Goal: Task Accomplishment & Management: Complete application form

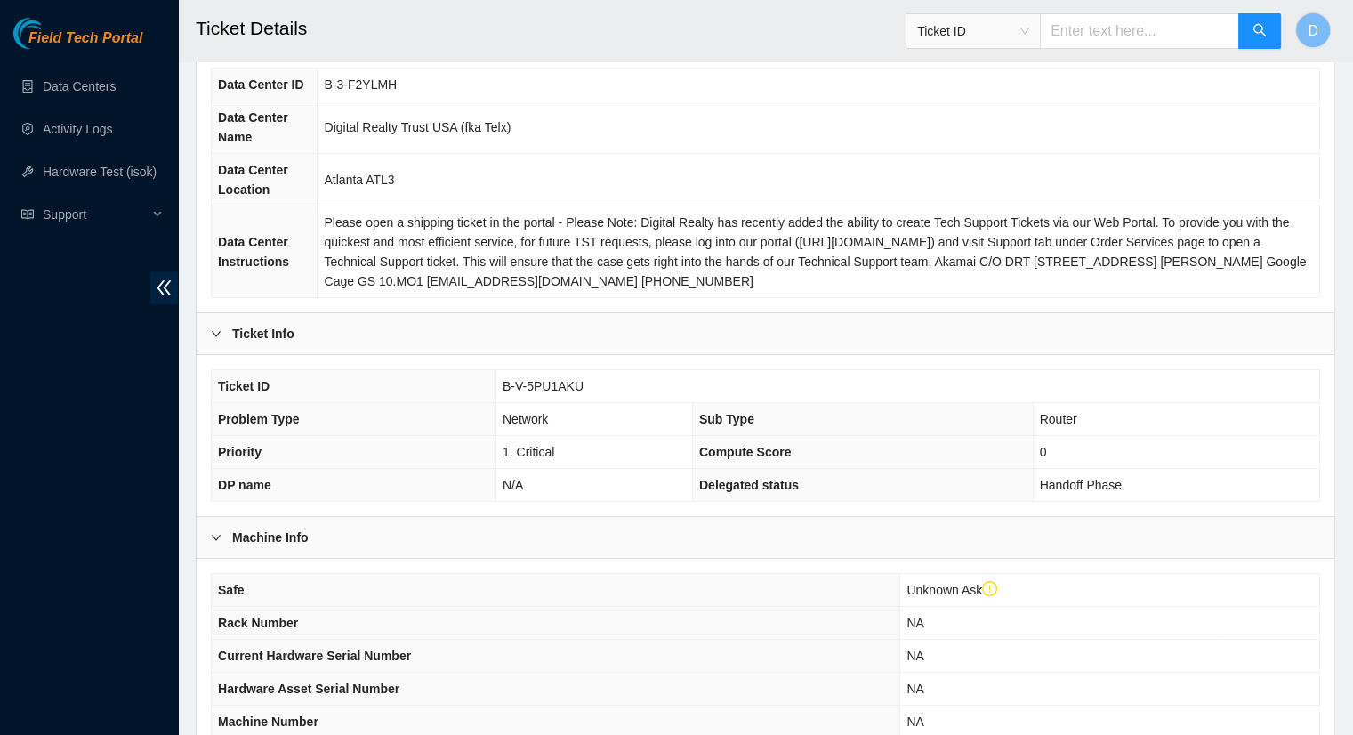
scroll to position [501, 0]
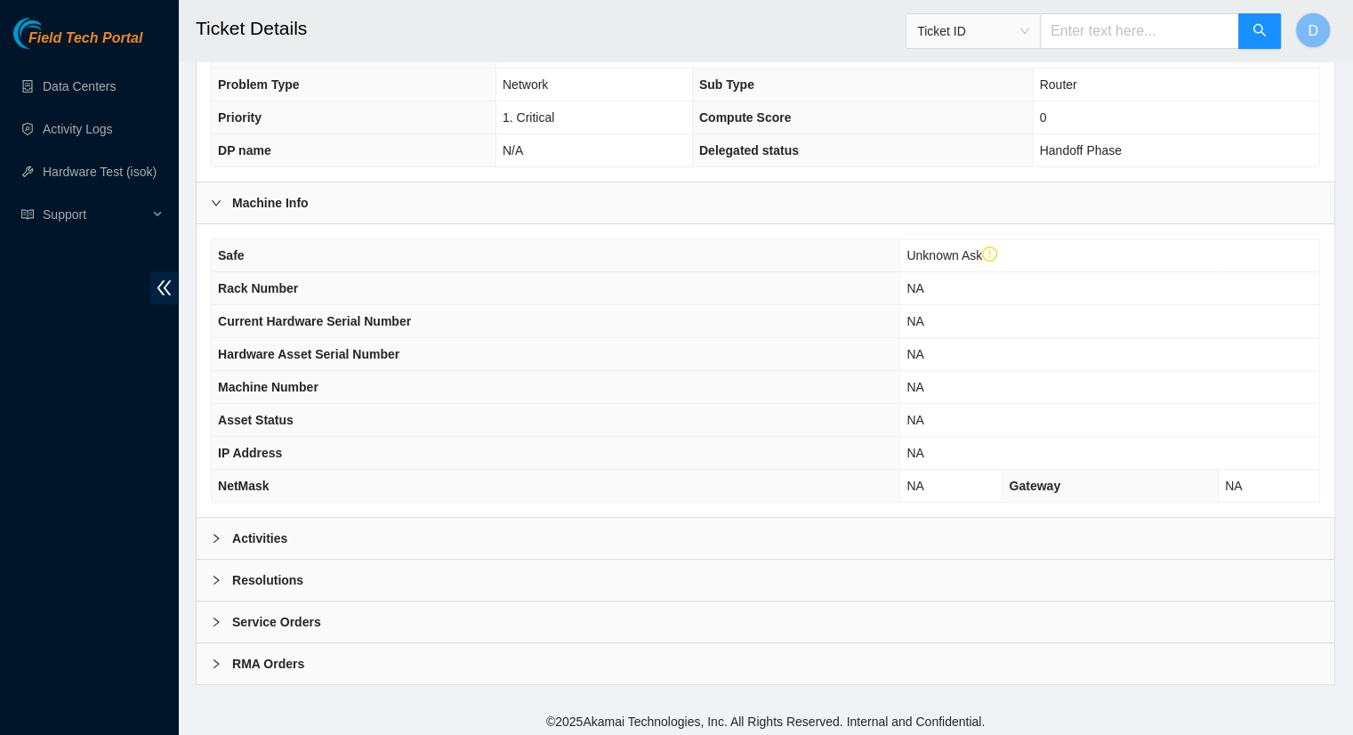
click at [1245, 523] on div "Activities" at bounding box center [766, 538] width 1138 height 41
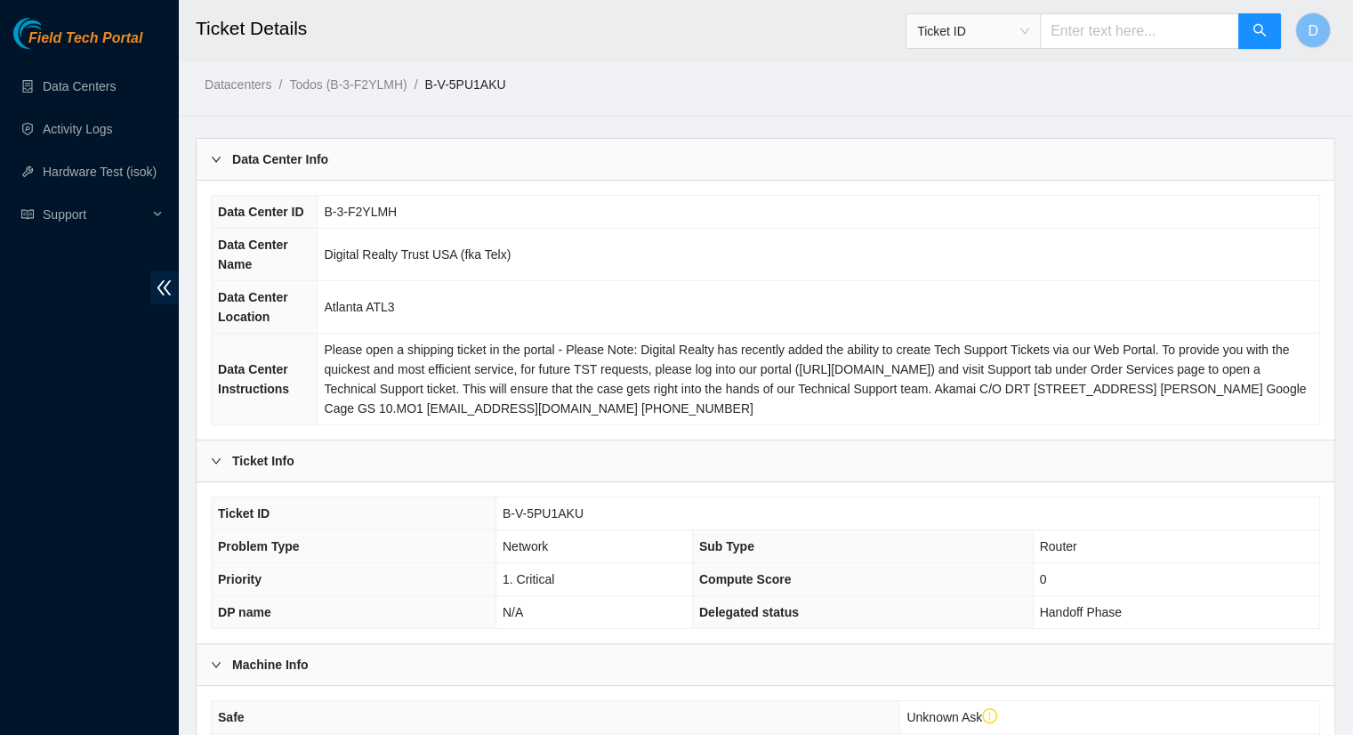
scroll to position [37, 0]
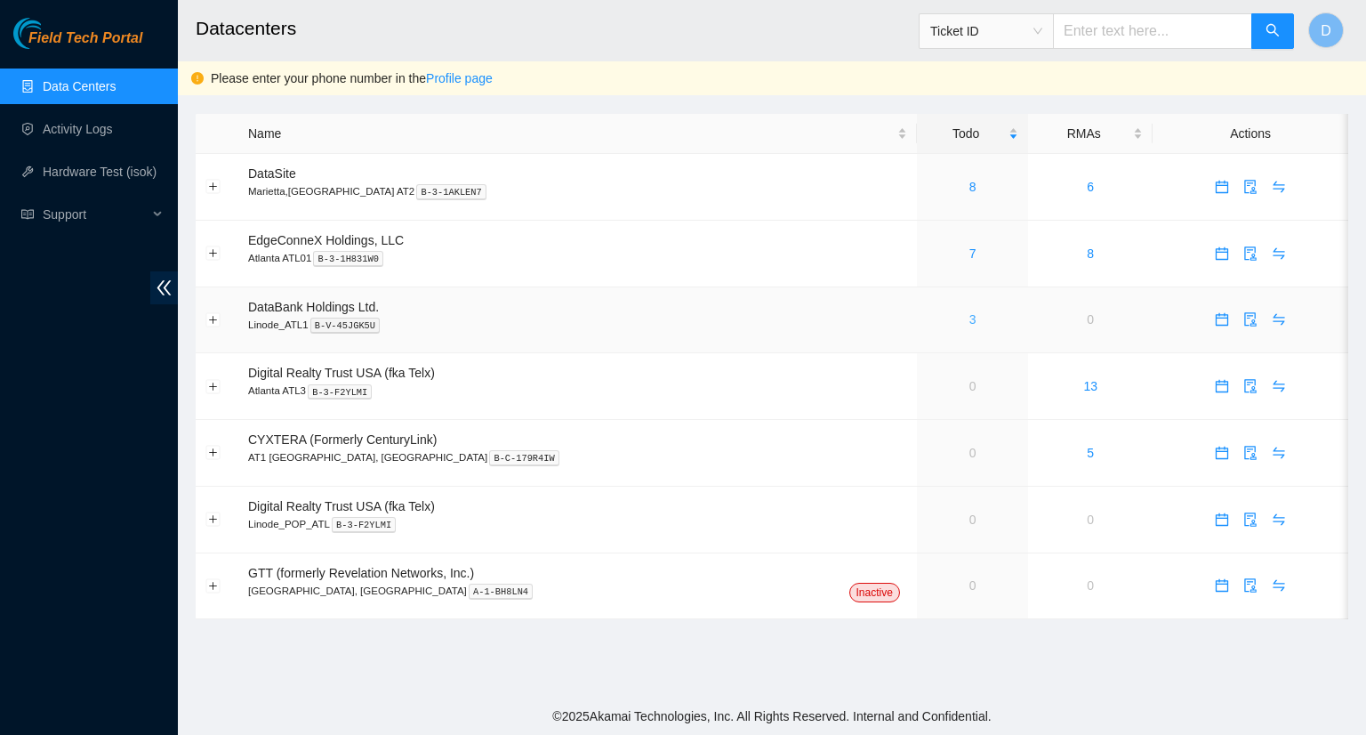
click at [969, 325] on link "3" at bounding box center [972, 319] width 7 height 14
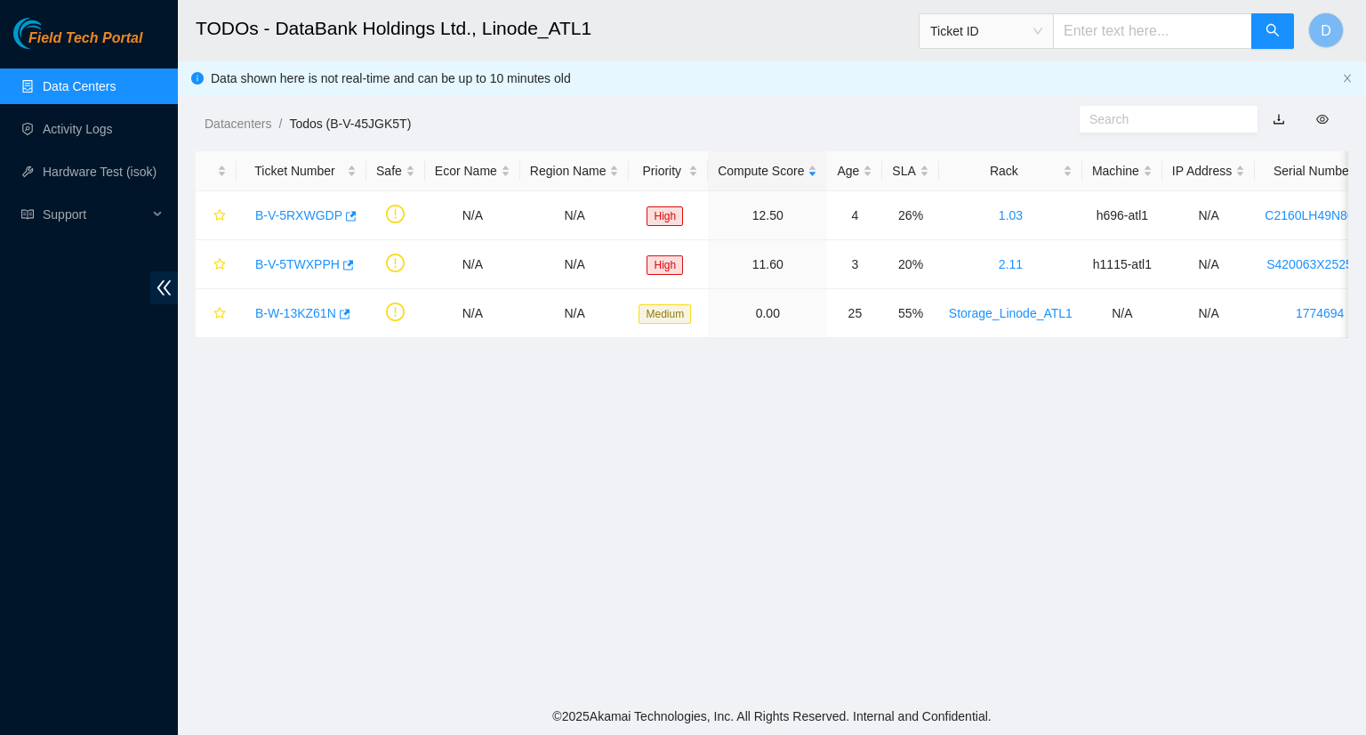
click at [97, 93] on link "Data Centers" at bounding box center [79, 86] width 73 height 14
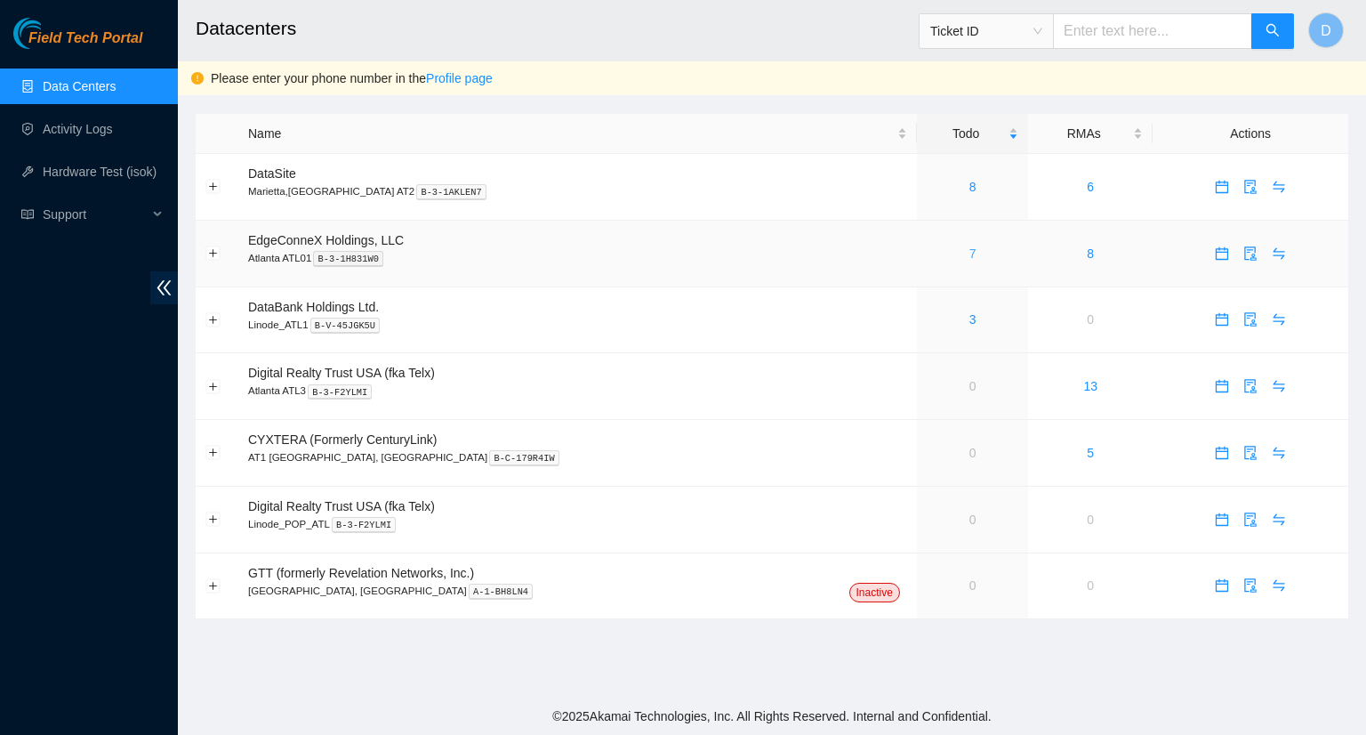
click at [969, 253] on link "7" at bounding box center [972, 253] width 7 height 14
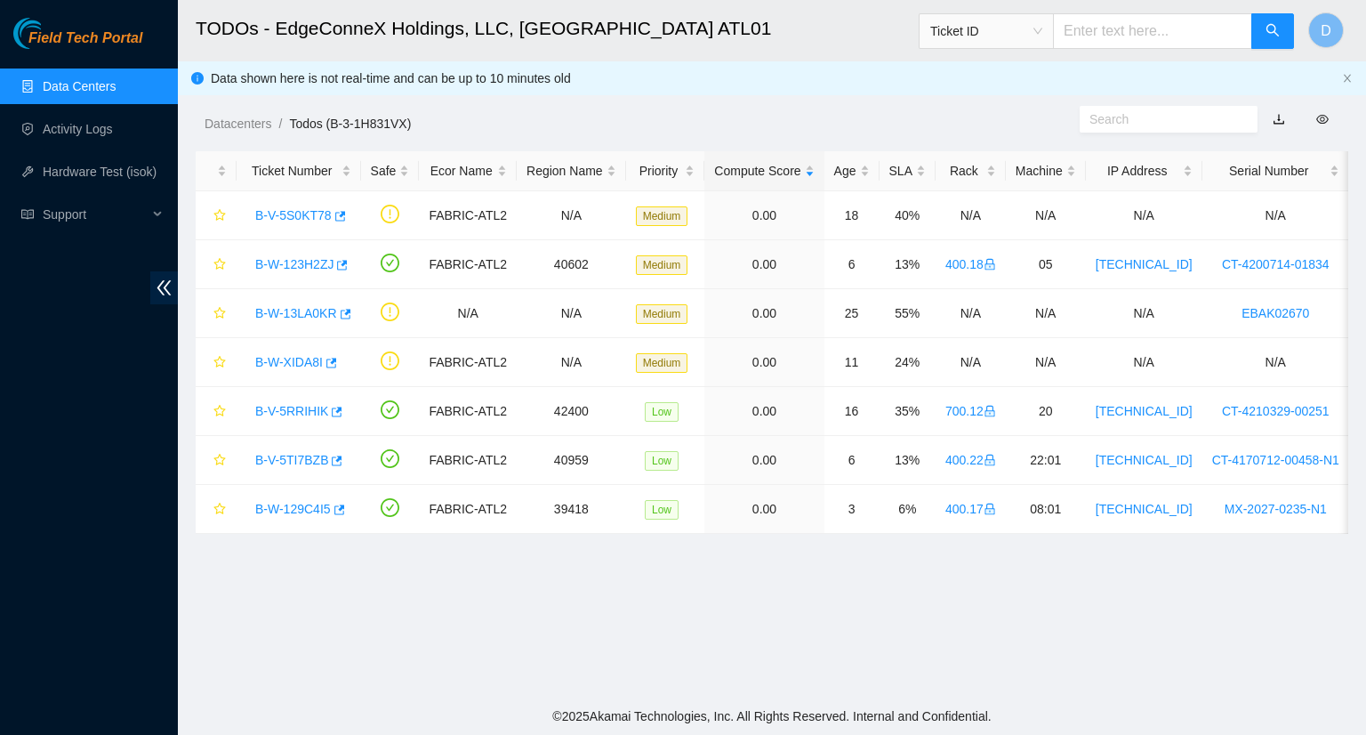
click at [116, 90] on link "Data Centers" at bounding box center [79, 86] width 73 height 14
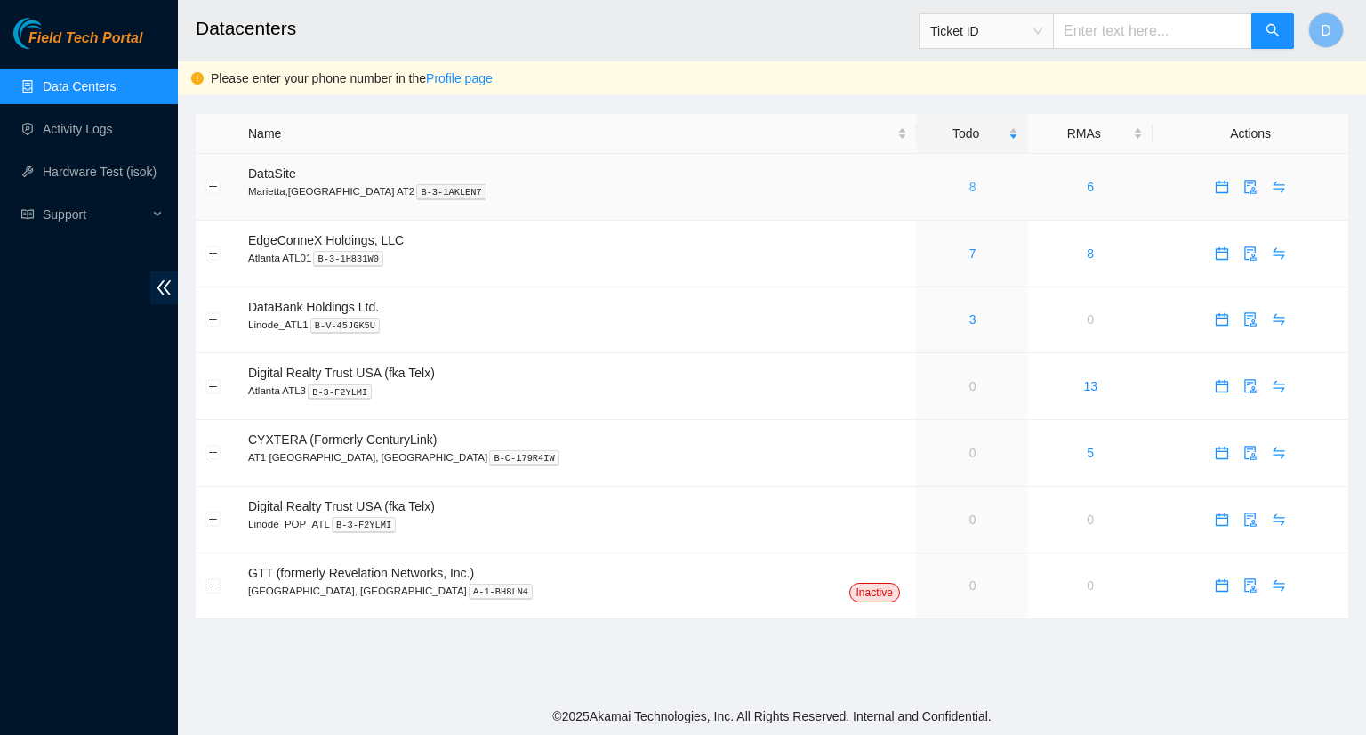
click at [969, 186] on link "8" at bounding box center [972, 187] width 7 height 14
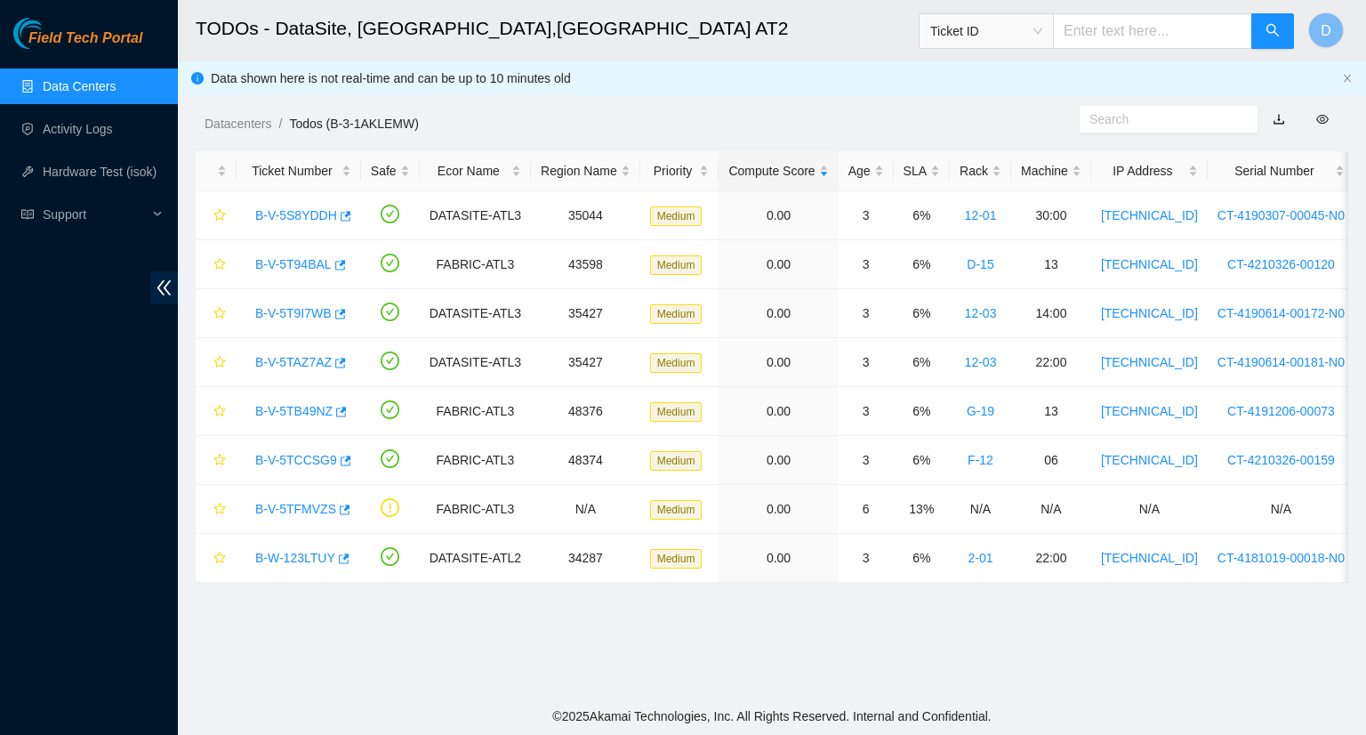
click at [1277, 119] on link "button" at bounding box center [1279, 119] width 12 height 14
click at [99, 89] on link "Data Centers" at bounding box center [79, 86] width 73 height 14
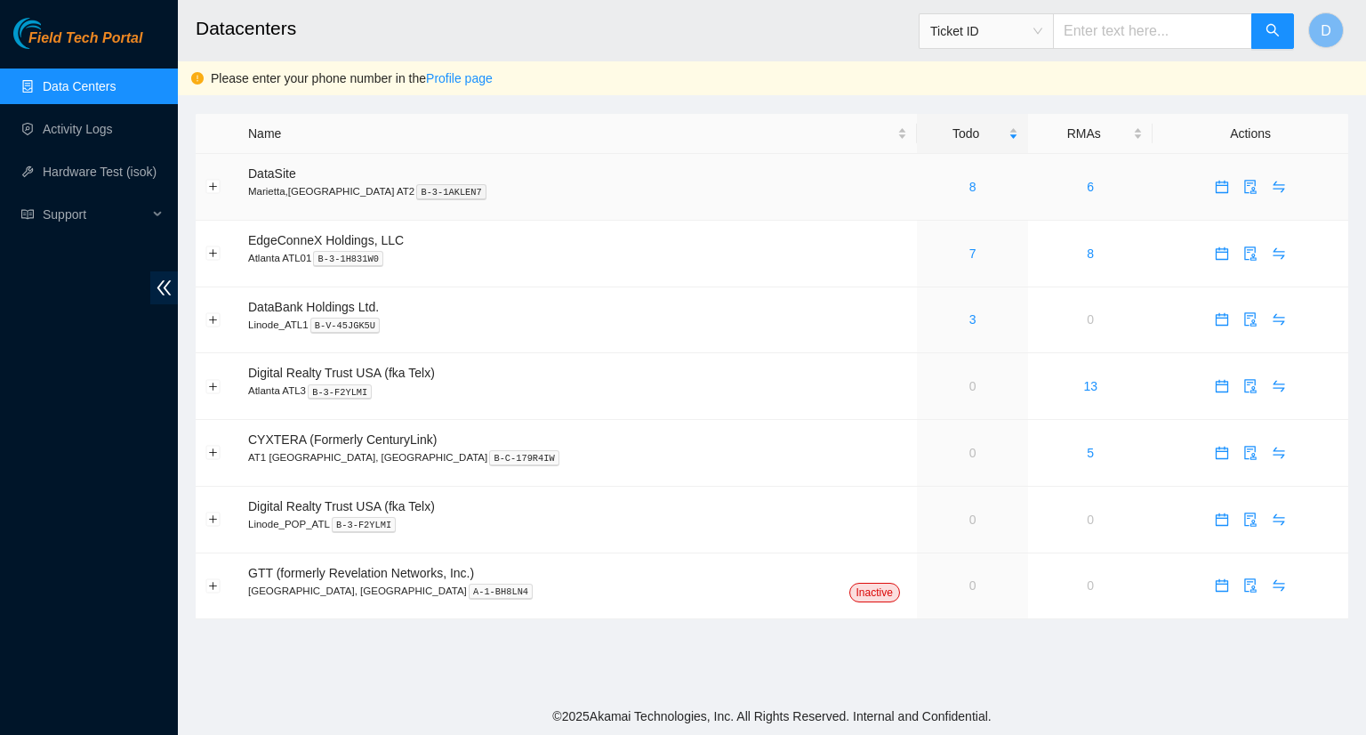
click at [927, 189] on div "8" at bounding box center [973, 187] width 92 height 20
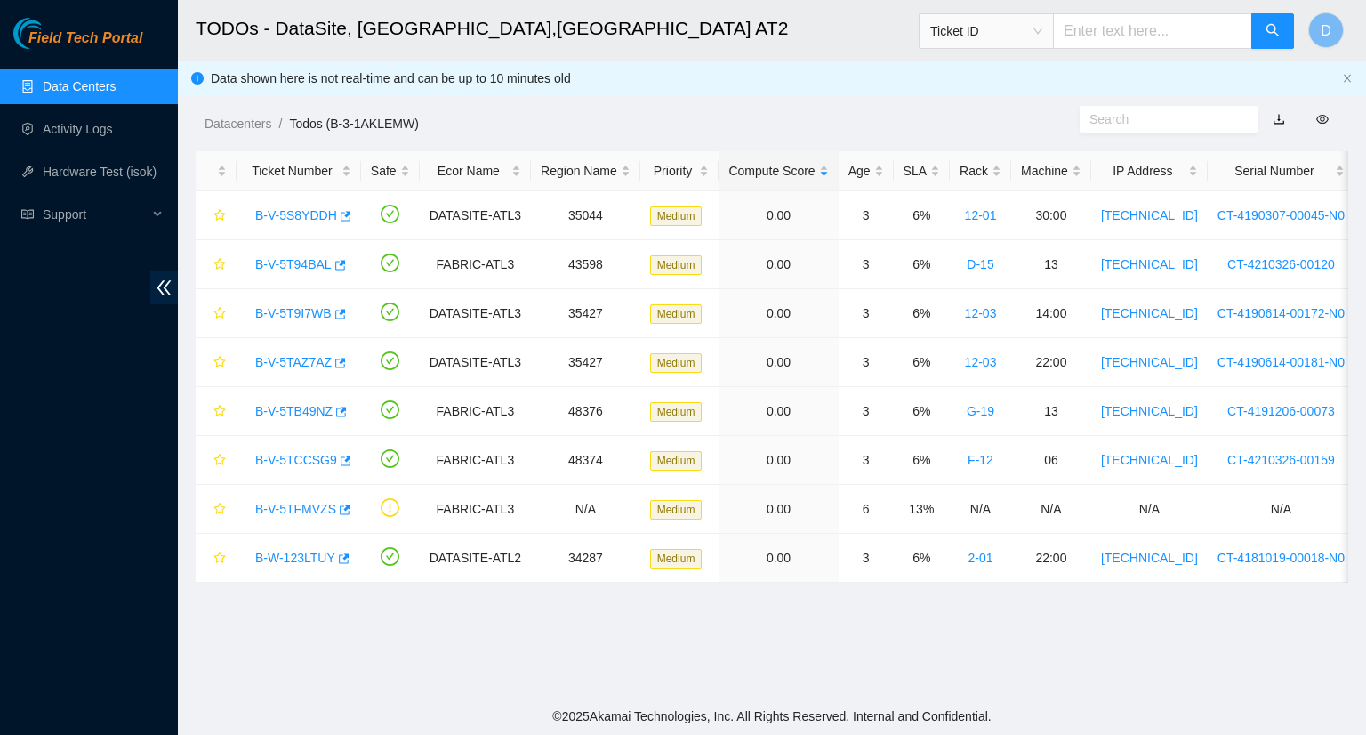
click at [81, 88] on link "Data Centers" at bounding box center [79, 86] width 73 height 14
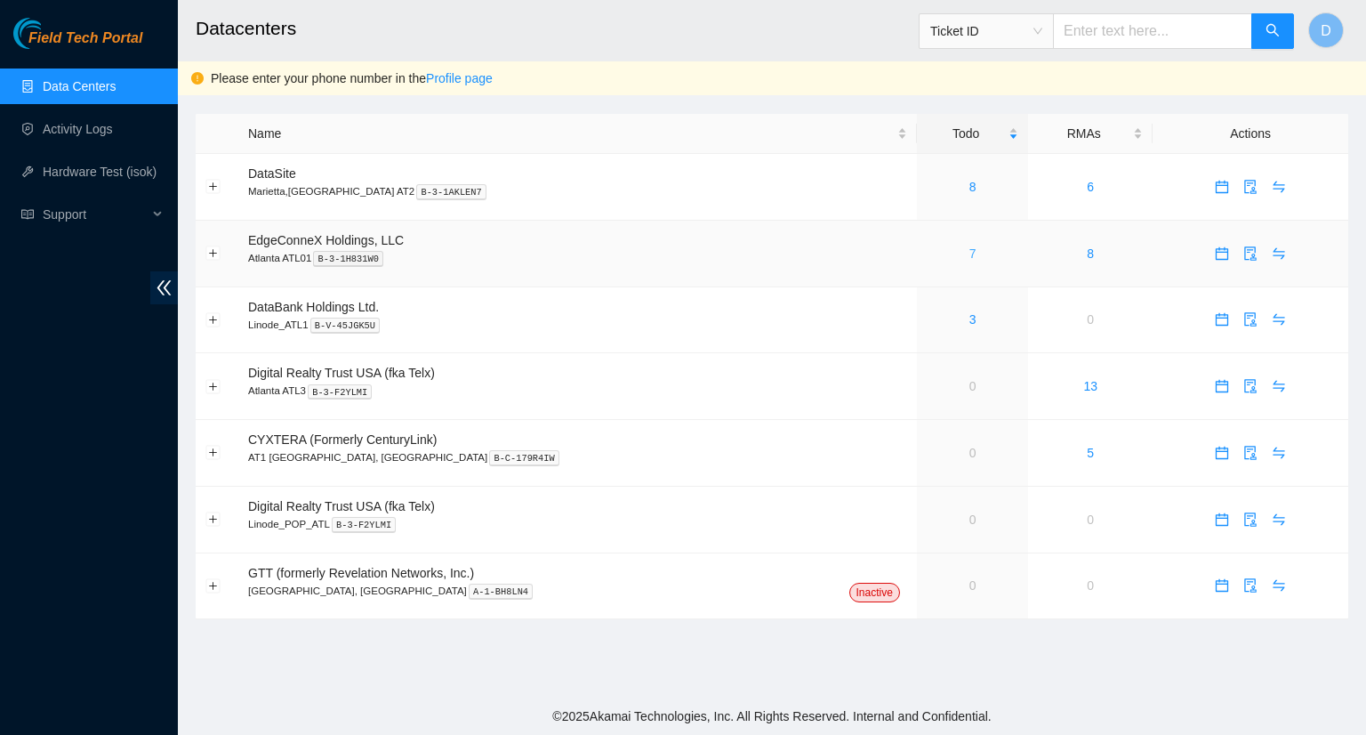
click at [969, 253] on link "7" at bounding box center [972, 253] width 7 height 14
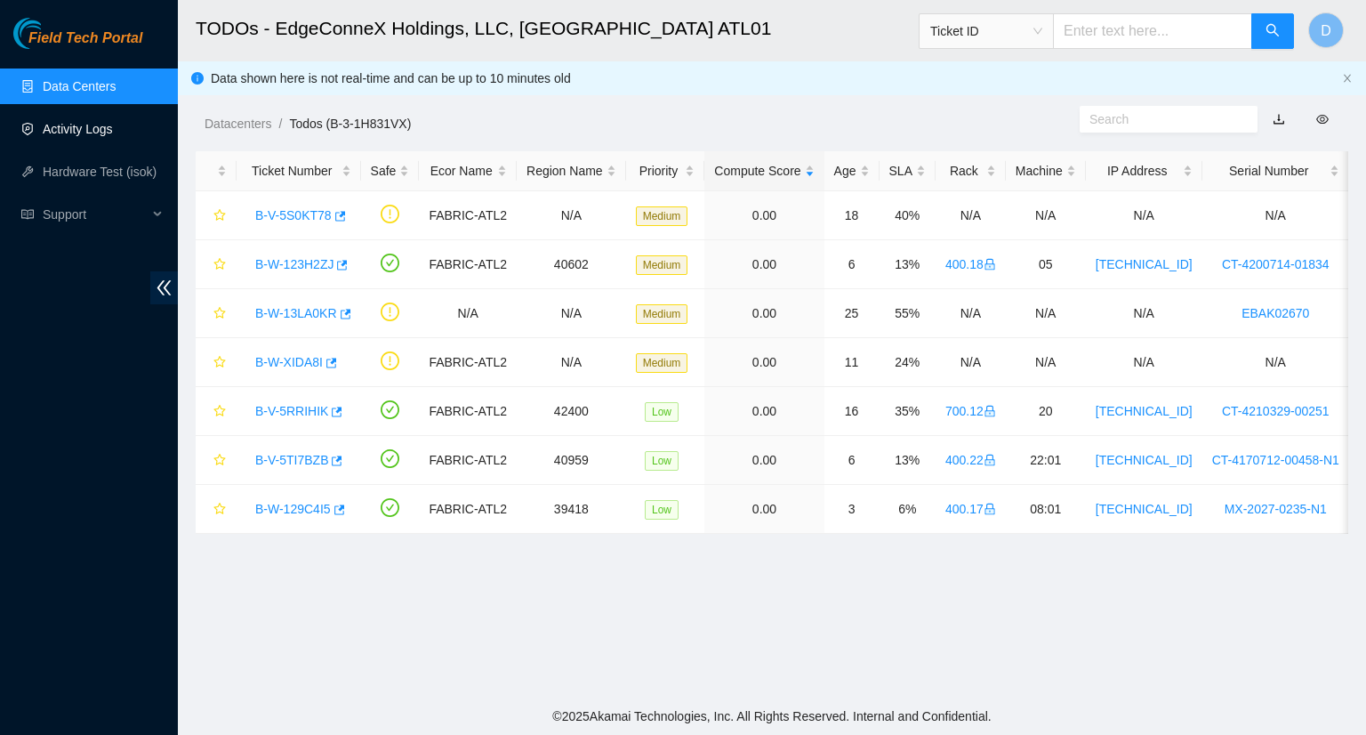
click at [72, 129] on link "Activity Logs" at bounding box center [78, 129] width 70 height 14
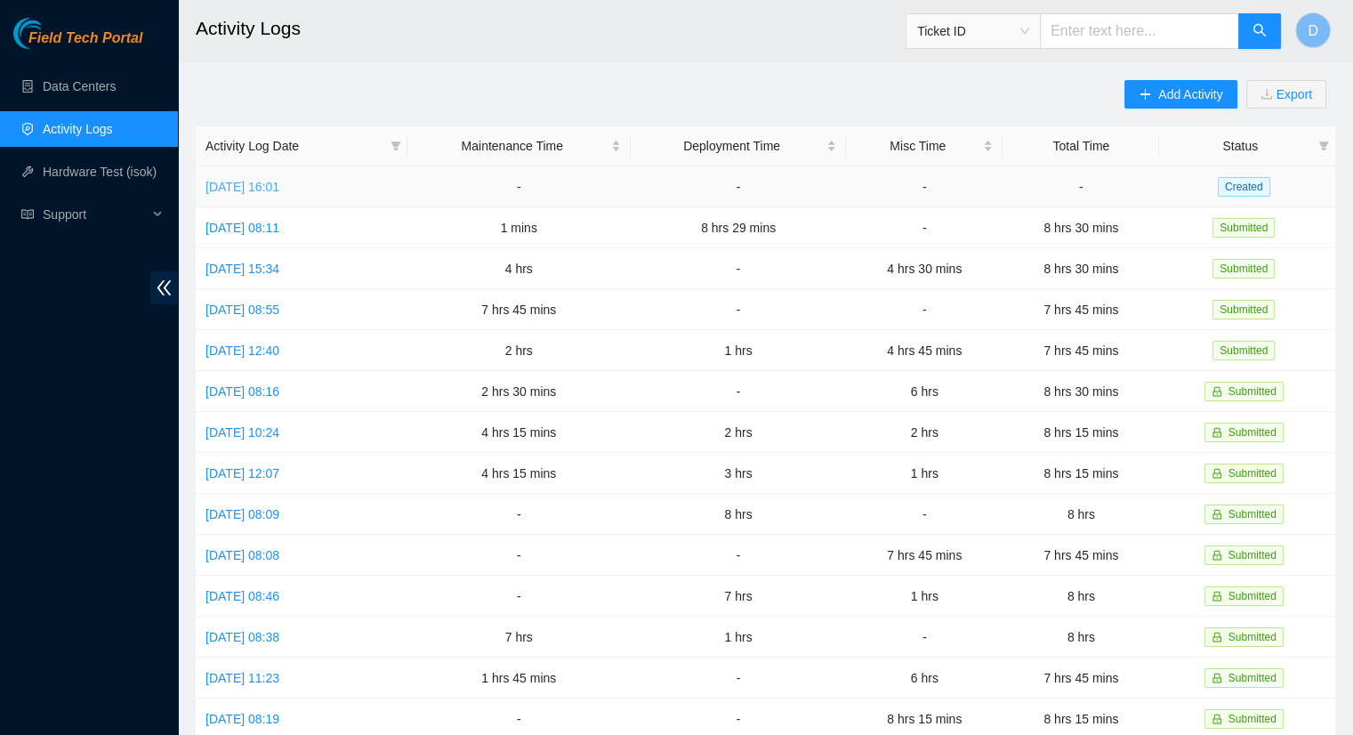
click at [253, 187] on link "[DATE] 16:01" at bounding box center [242, 187] width 74 height 14
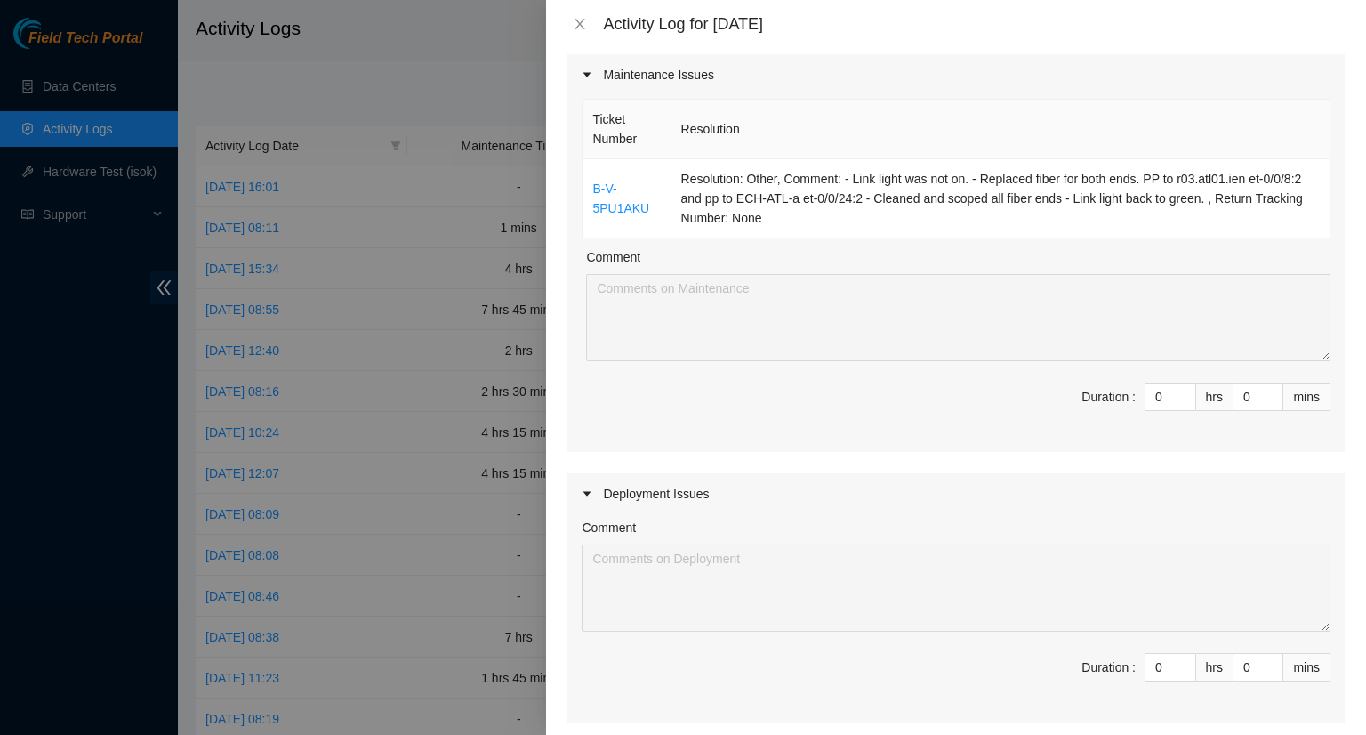
scroll to position [178, 0]
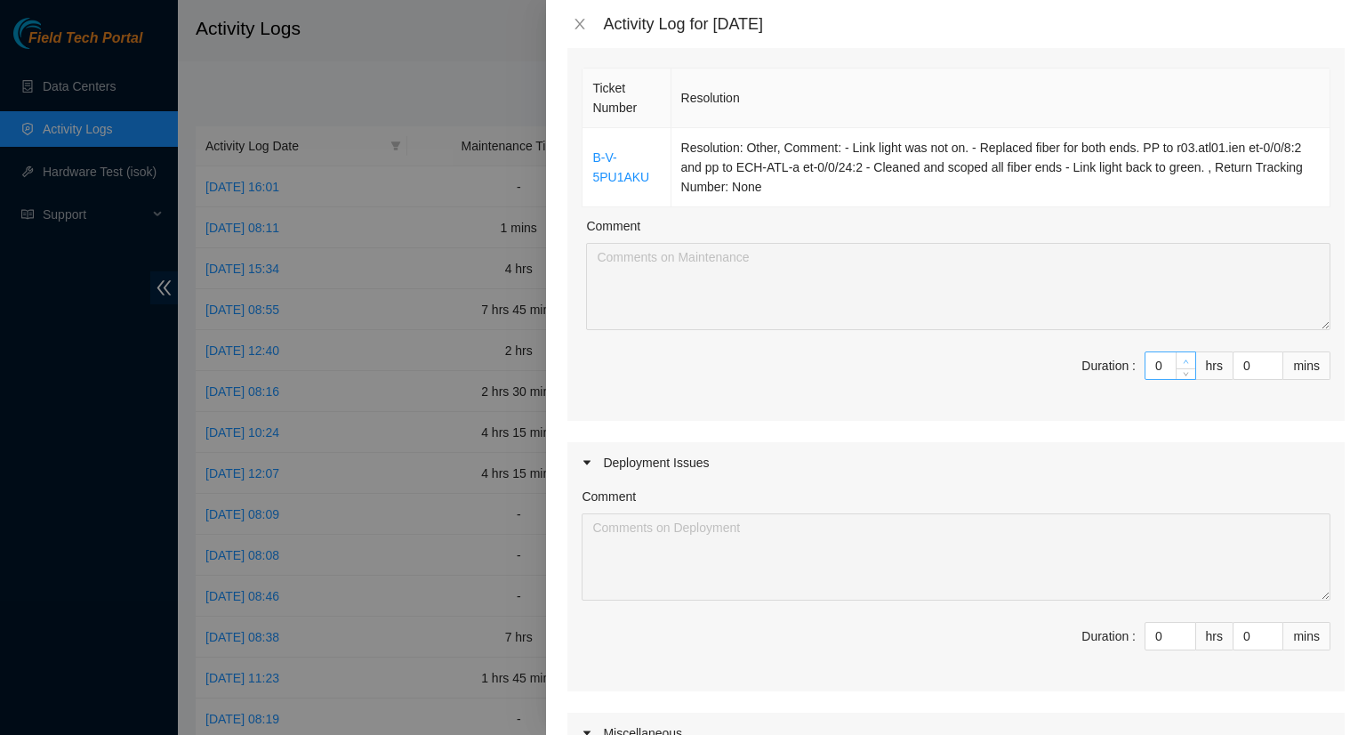
type input "1"
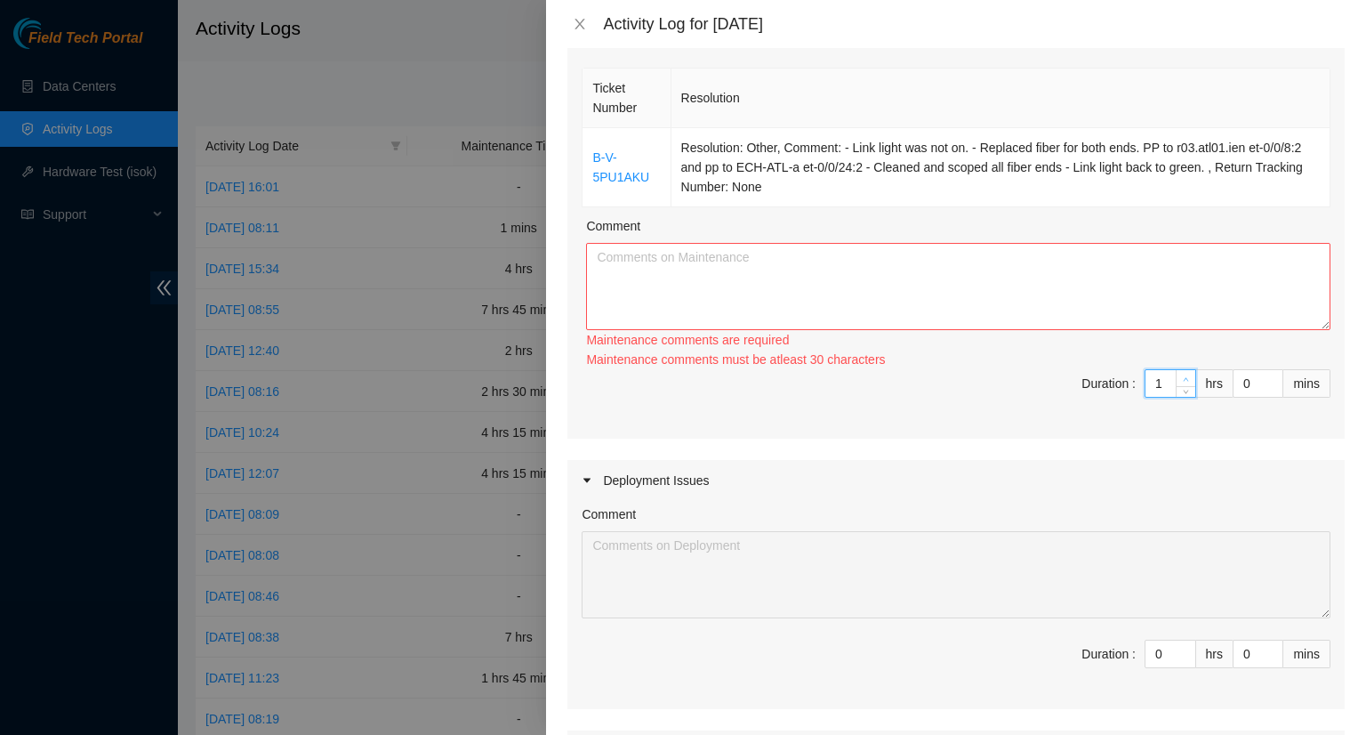
click at [1183, 376] on icon "up" at bounding box center [1186, 379] width 6 height 6
click at [1175, 358] on div "Maintenance comments must be atleast 30 characters" at bounding box center [958, 360] width 744 height 20
type input "2"
click at [1183, 378] on icon "up" at bounding box center [1186, 379] width 6 height 6
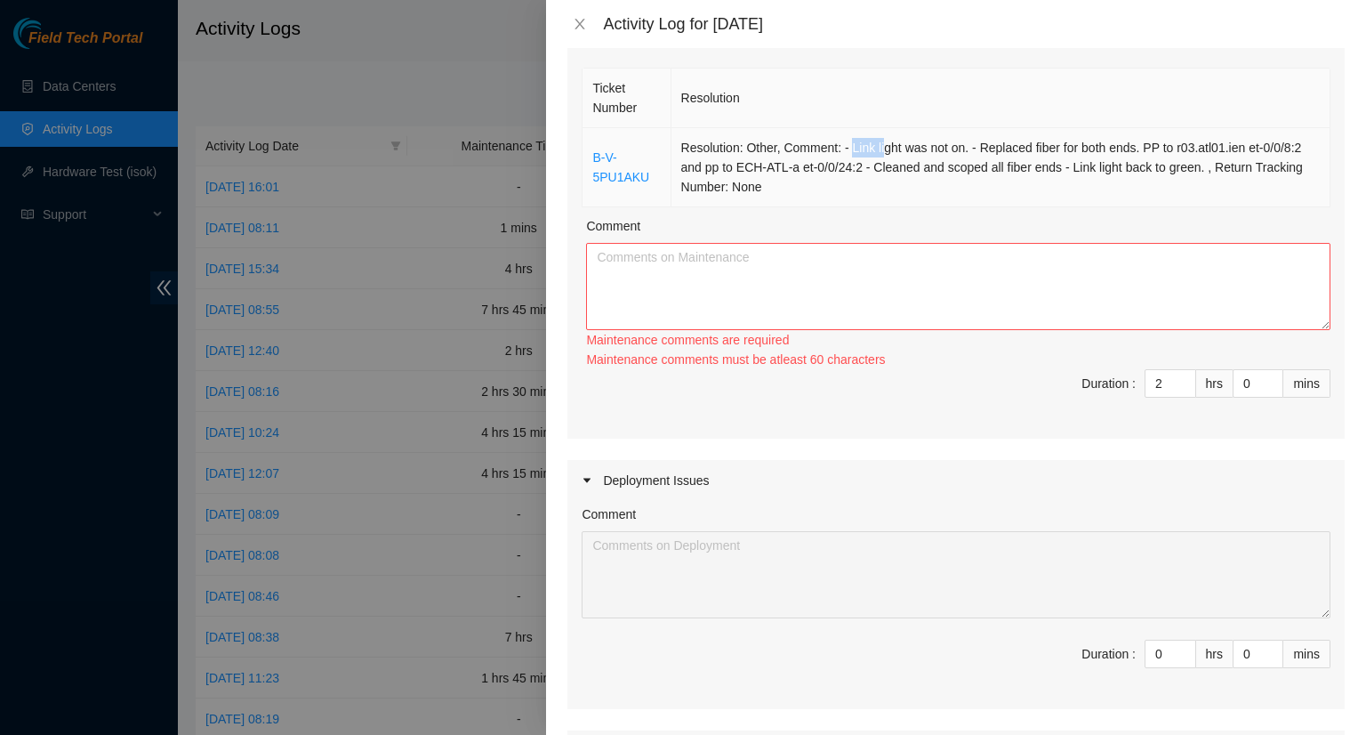
drag, startPoint x: 850, startPoint y: 149, endPoint x: 876, endPoint y: 153, distance: 26.0
click at [877, 154] on td "Resolution: Other, Comment: - Link light was not on. - Replaced fiber for both …" at bounding box center [1001, 167] width 659 height 79
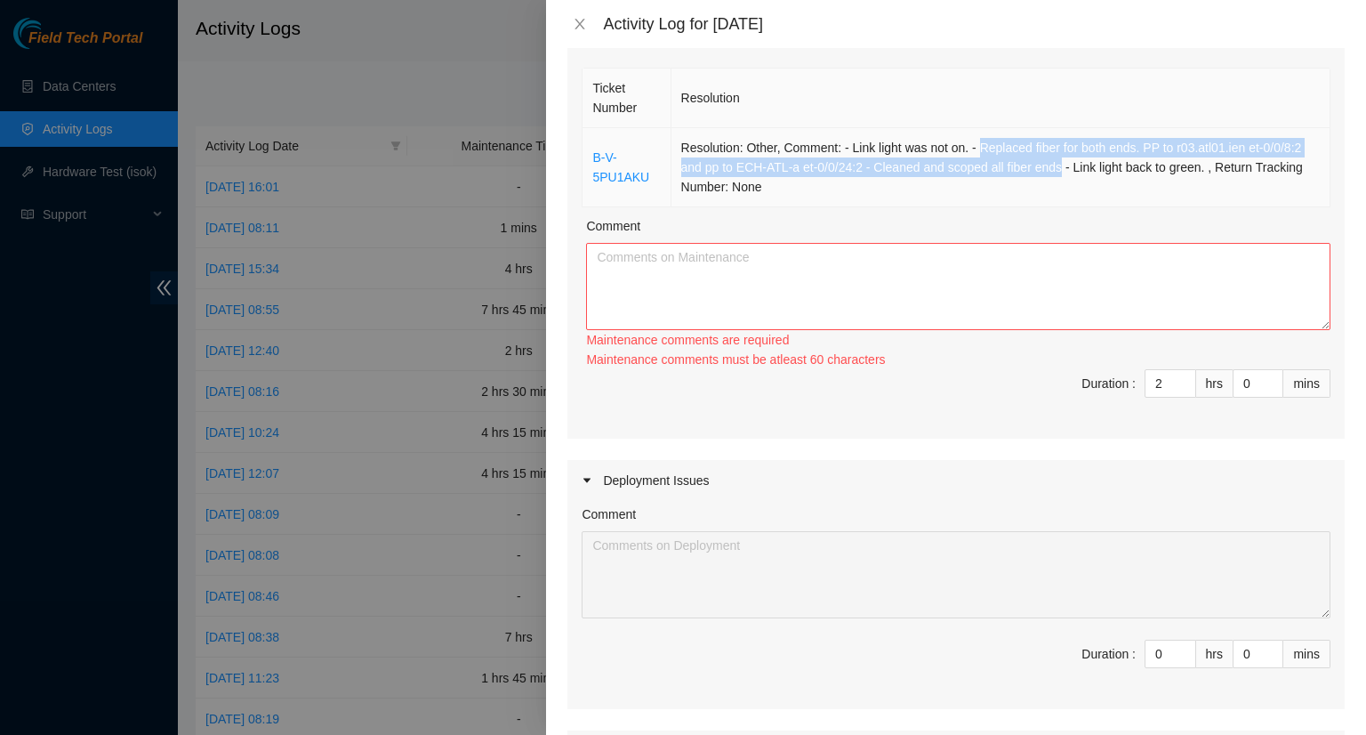
drag, startPoint x: 977, startPoint y: 148, endPoint x: 1057, endPoint y: 174, distance: 83.5
click at [1057, 174] on td "Resolution: Other, Comment: - Link light was not on. - Replaced fiber for both …" at bounding box center [1001, 167] width 659 height 79
copy td "Replaced fiber for both ends. PP to r03.atl01.ien et-0/0/8:2 and pp to ECH-ATL-…"
click at [653, 275] on textarea "Comment" at bounding box center [958, 286] width 744 height 87
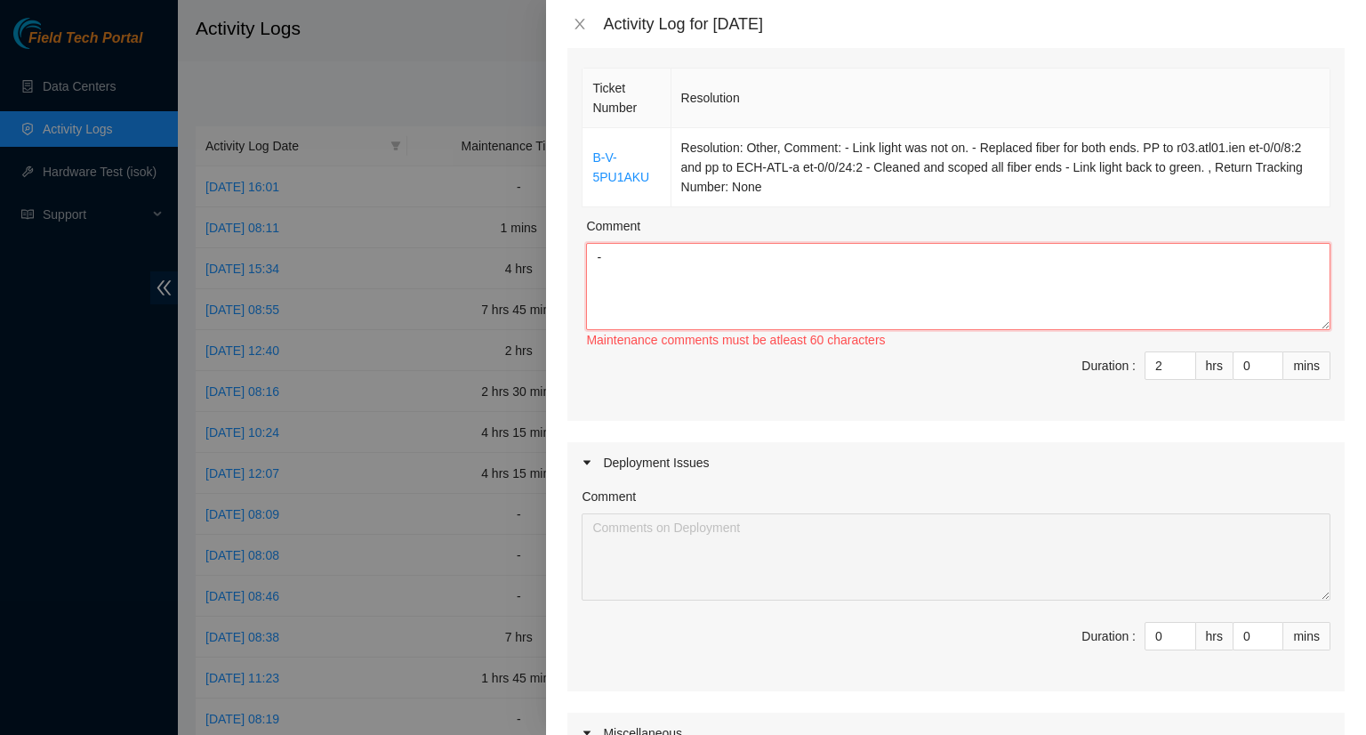
paste textarea "Replaced fiber for both ends. PP to r03.atl01.ien et-0/0/8:2 and pp to ECH-ATL-…"
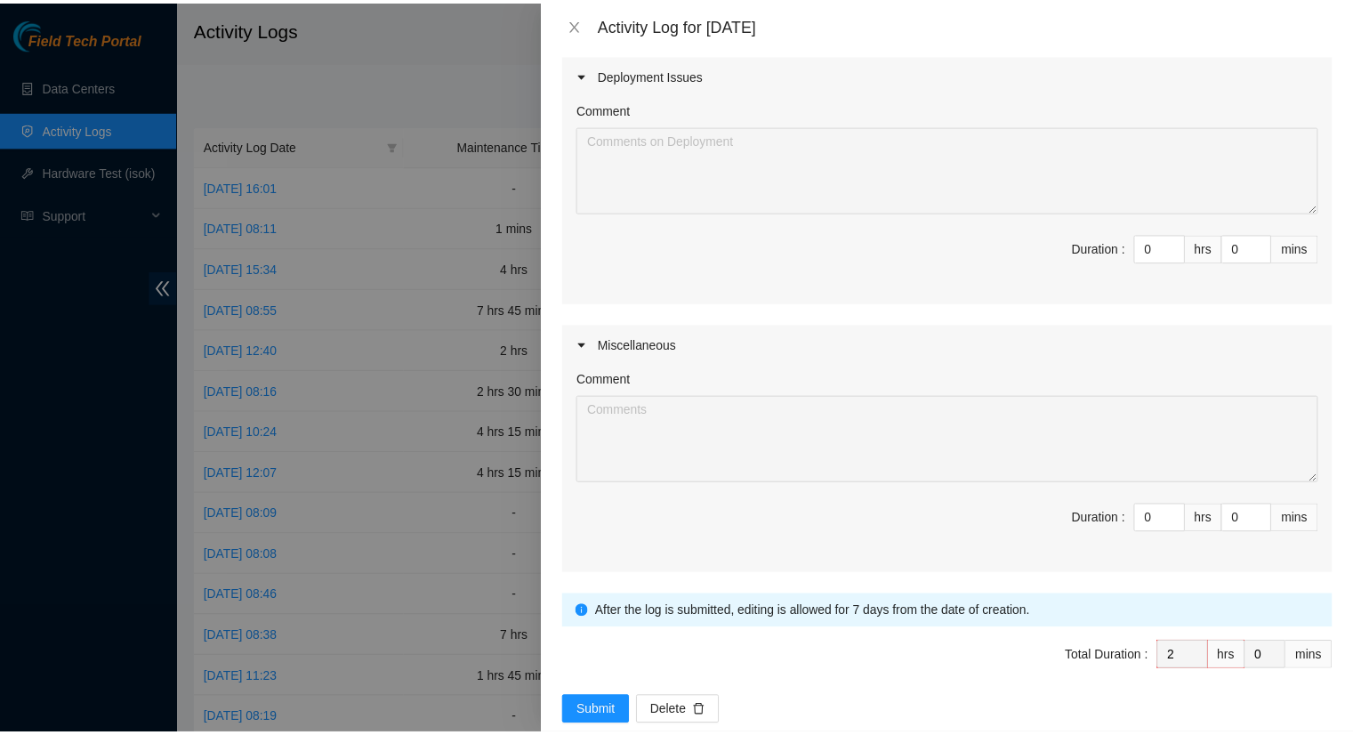
scroll to position [594, 0]
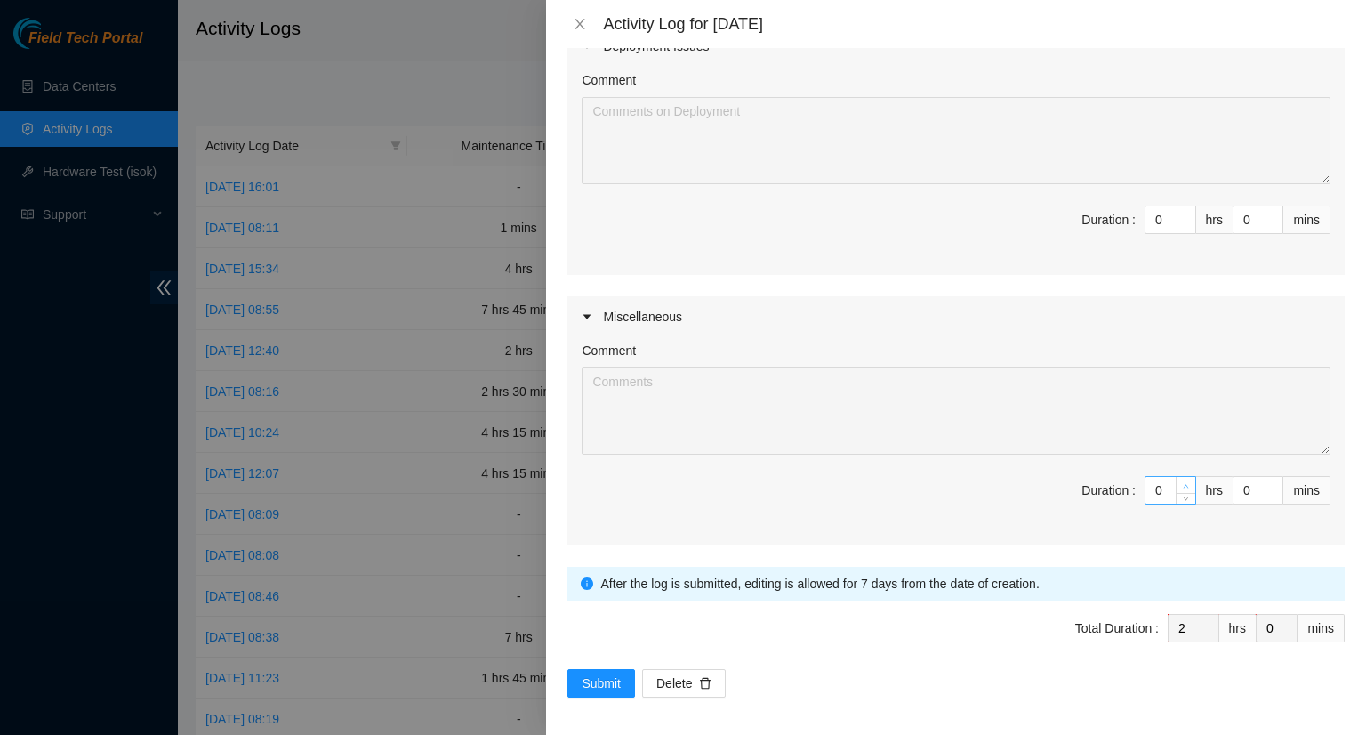
type textarea "-Replaced fiber for both ends. PP to r03.atl01.ien et-0/0/8:2 and pp to ECH-ATL…"
type input "1"
type input "3"
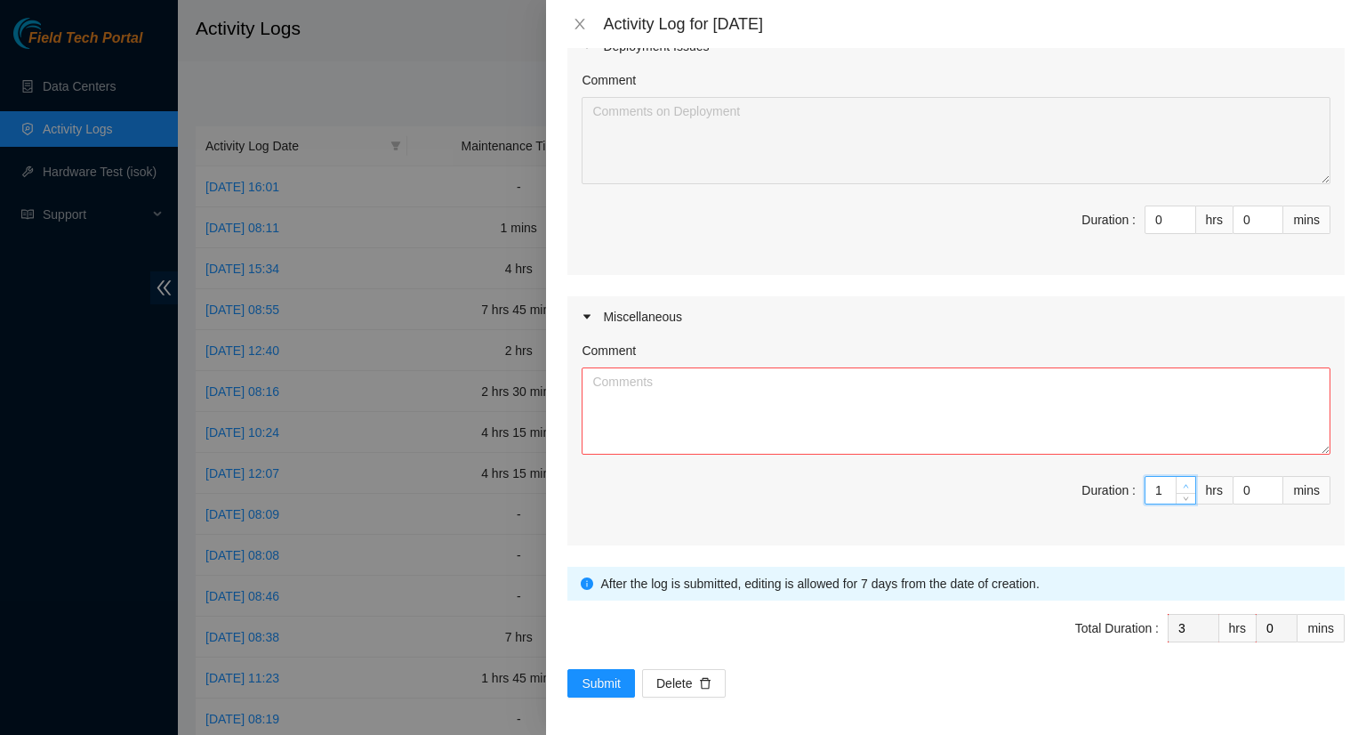
click at [1183, 483] on icon "up" at bounding box center [1186, 486] width 6 height 6
type input "2"
type input "4"
click at [1183, 483] on icon "up" at bounding box center [1186, 486] width 6 height 6
type input "3"
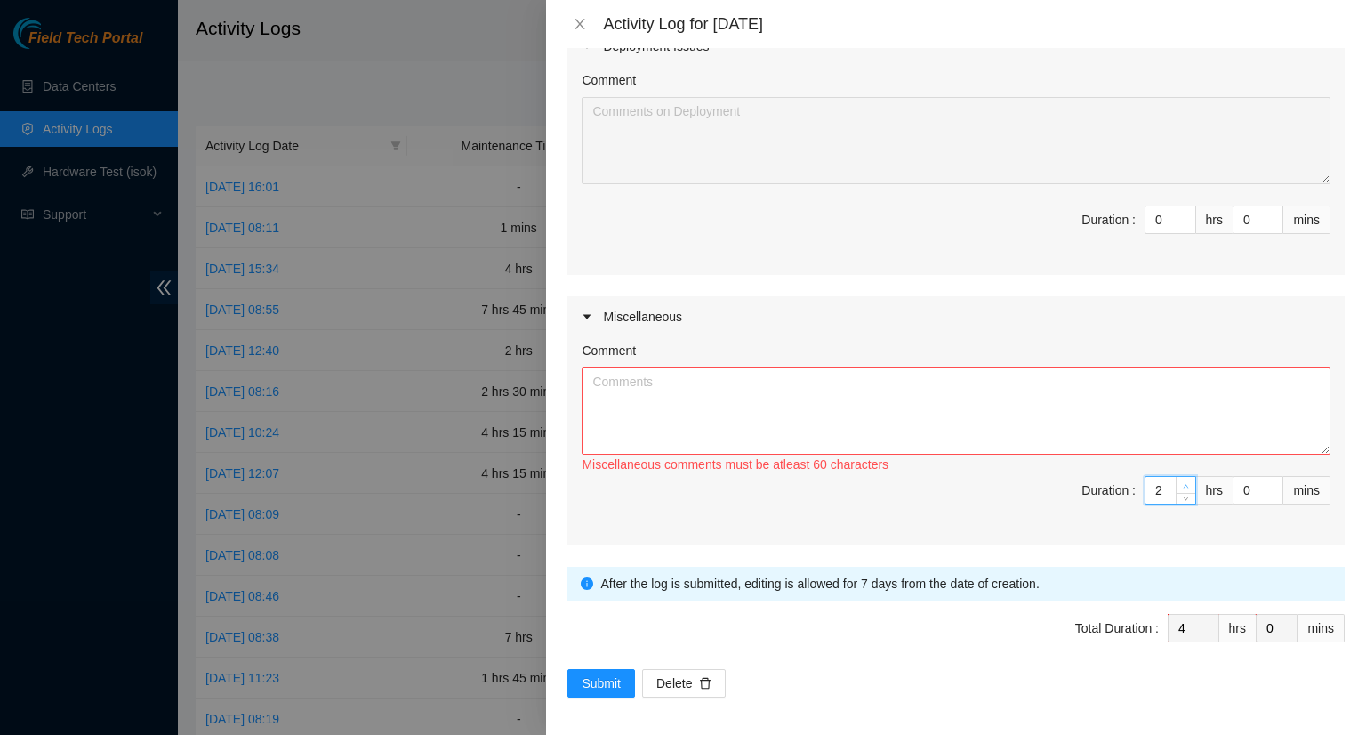
type input "5"
click at [1183, 483] on icon "up" at bounding box center [1186, 486] width 6 height 6
type input "4"
type input "6"
click at [1183, 483] on icon "up" at bounding box center [1186, 486] width 6 height 6
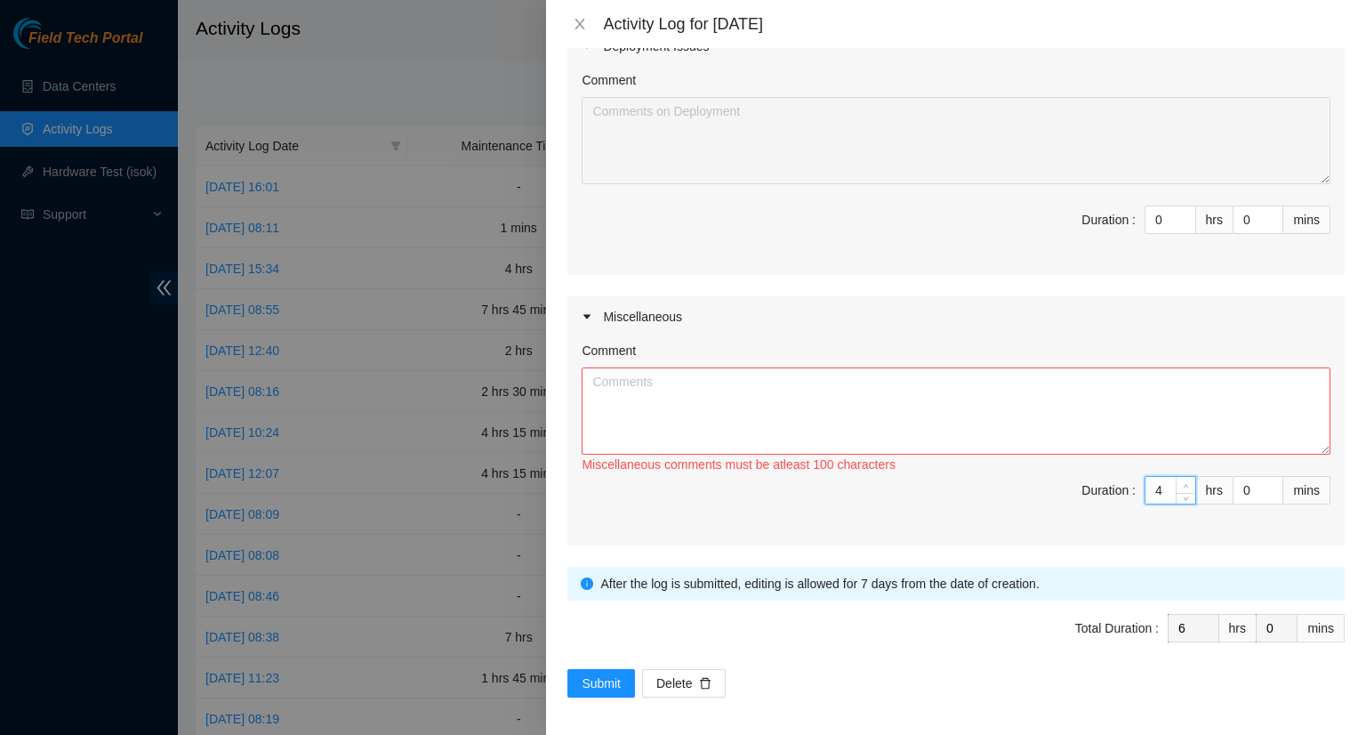
type input "5"
type input "7"
click at [1183, 483] on icon "up" at bounding box center [1186, 486] width 6 height 6
type input "6"
type input "8"
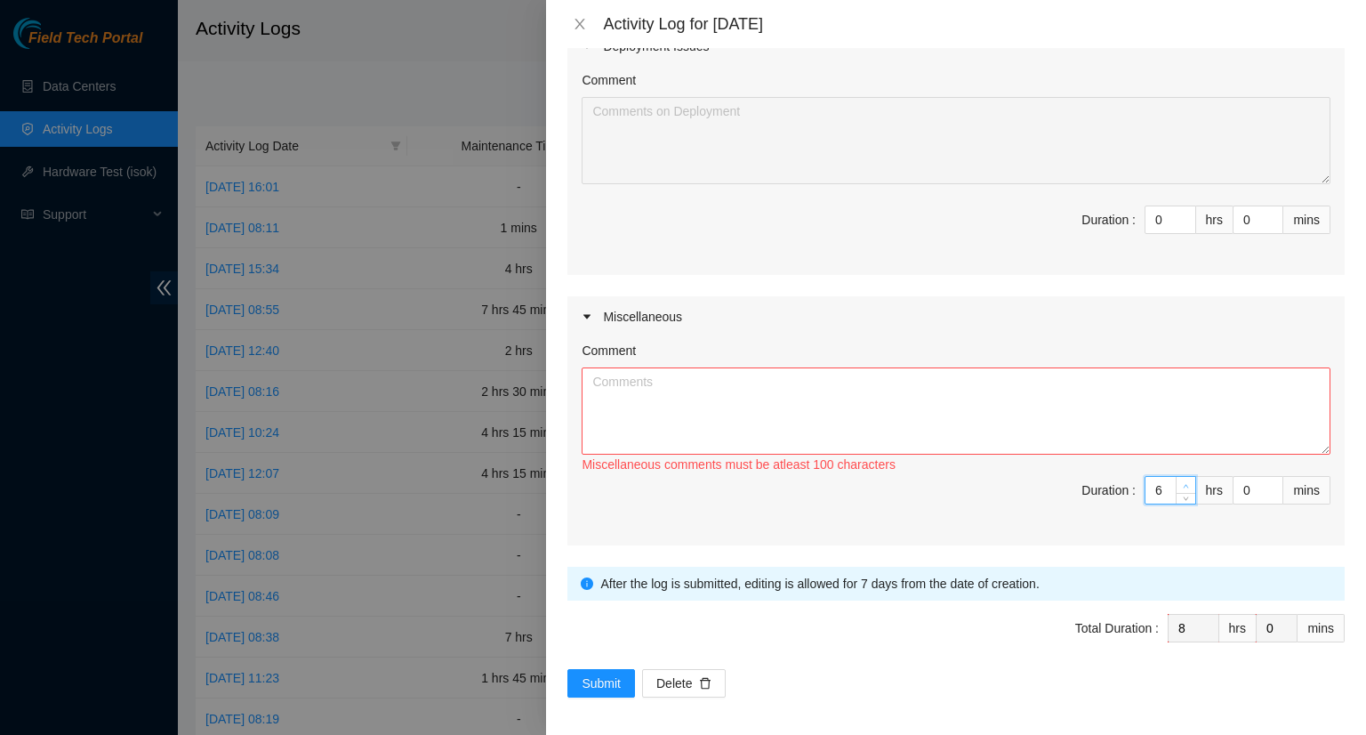
click at [1183, 483] on icon "up" at bounding box center [1186, 486] width 6 height 6
type input "7"
type input "9"
click at [1183, 483] on icon "up" at bounding box center [1186, 486] width 6 height 6
click at [637, 409] on textarea "Comment" at bounding box center [956, 410] width 749 height 87
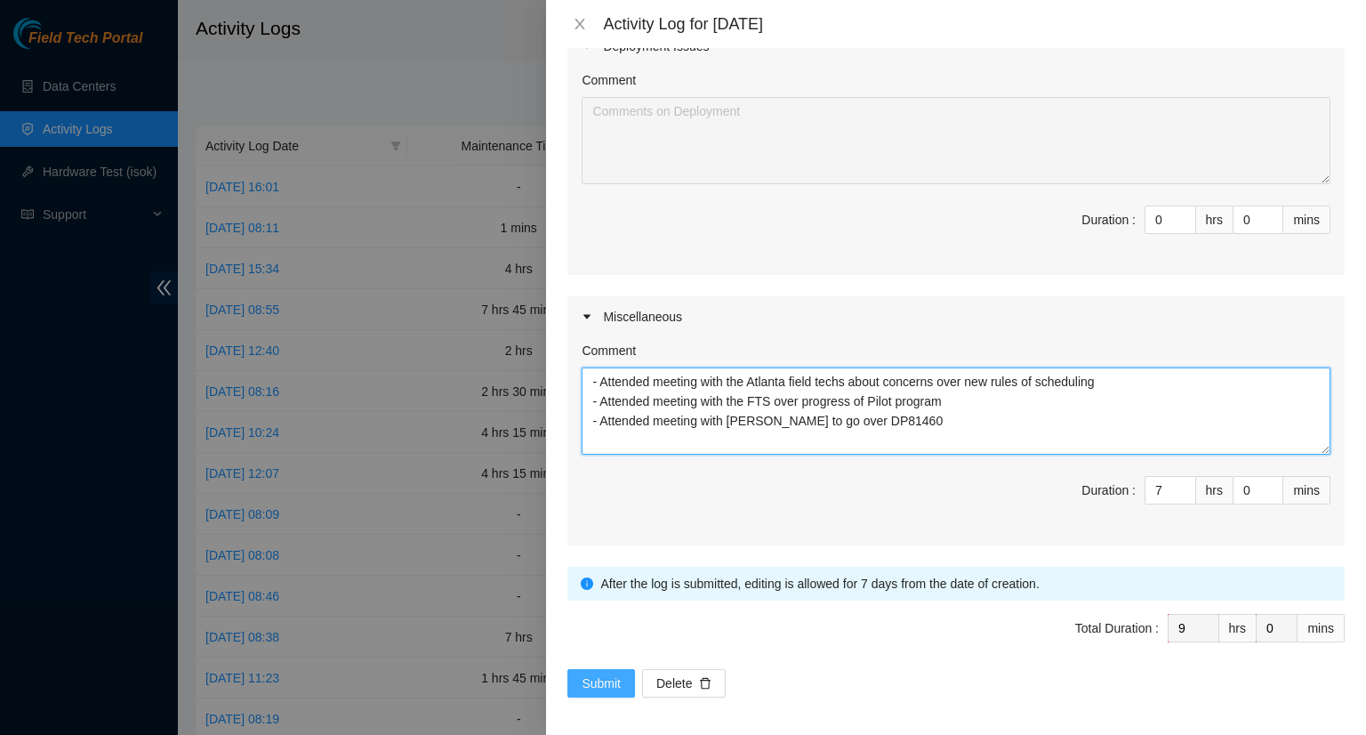
type textarea "- Attended meeting with the Atlanta field techs about concerns over new rules o…"
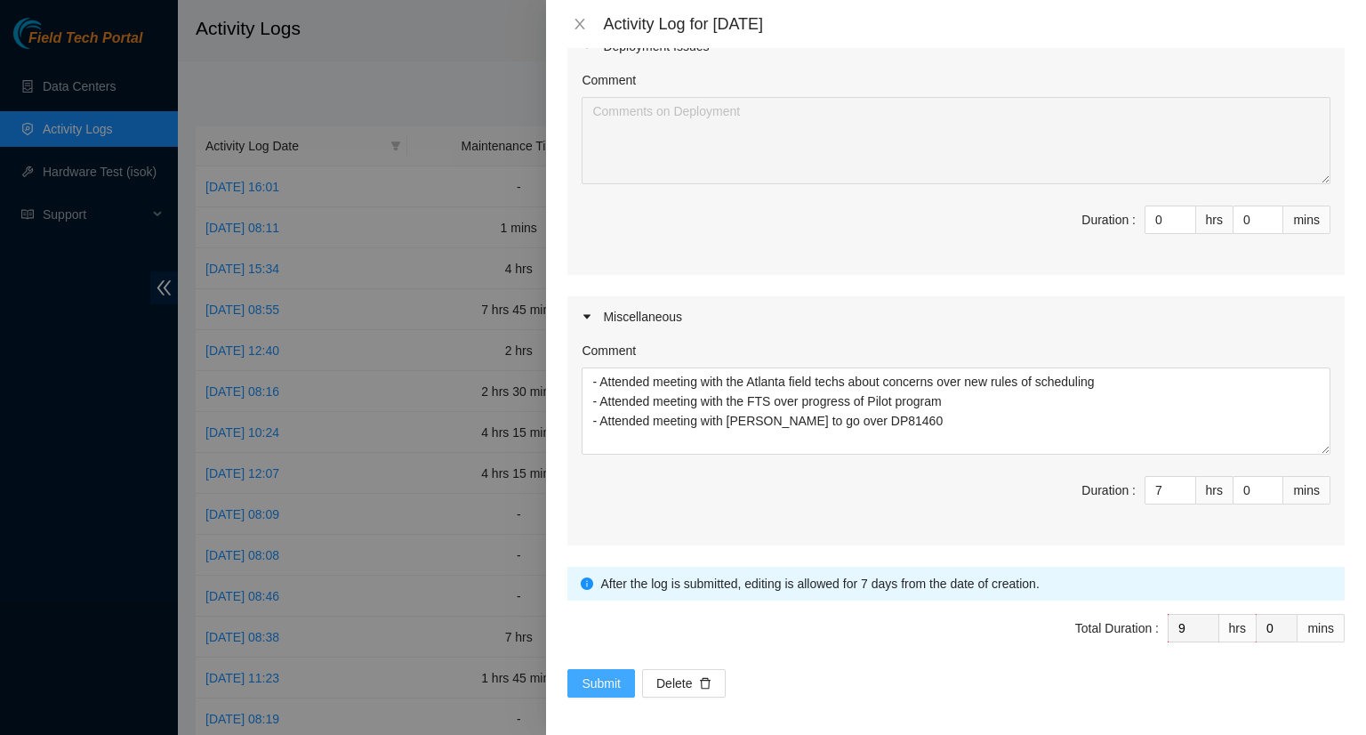
click at [599, 677] on span "Submit" at bounding box center [601, 683] width 39 height 20
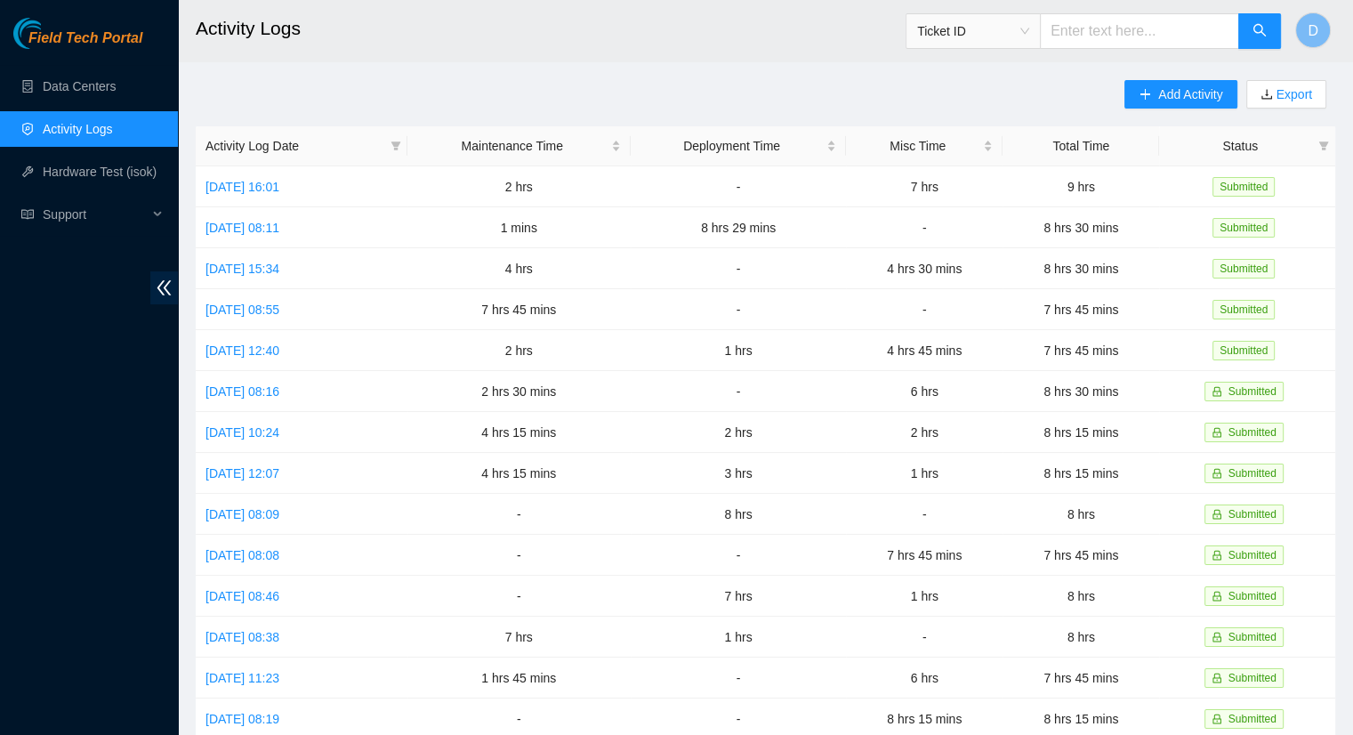
click at [85, 105] on ul "Data Centers Activity Logs Hardware Test (isok) Support" at bounding box center [89, 150] width 178 height 171
click at [85, 83] on link "Data Centers" at bounding box center [79, 86] width 73 height 14
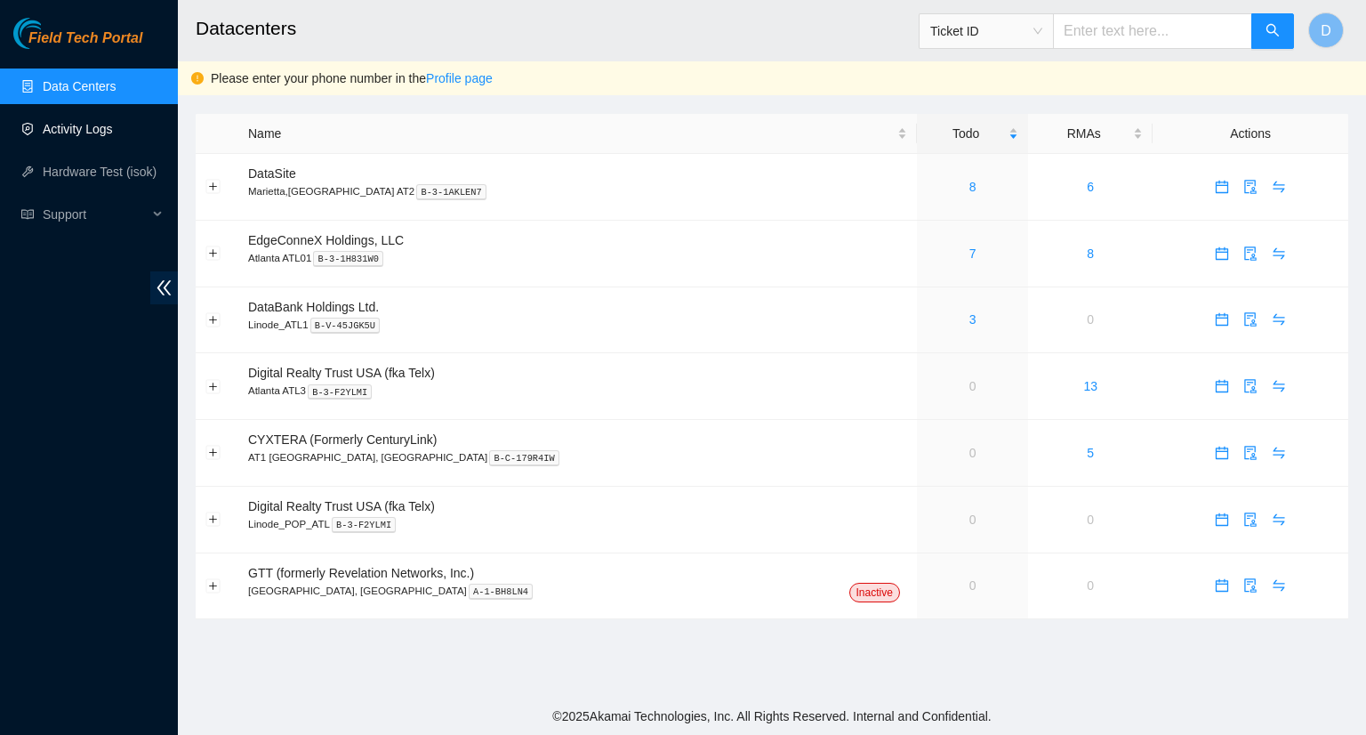
click at [86, 129] on link "Activity Logs" at bounding box center [78, 129] width 70 height 14
